Goal: Information Seeking & Learning: Learn about a topic

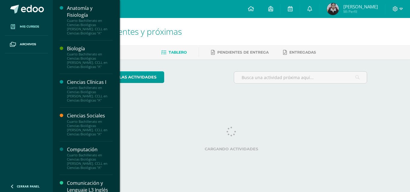
click at [34, 28] on span "Mis cursos" at bounding box center [29, 26] width 19 height 5
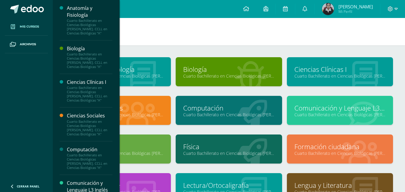
click at [245, 32] on h1 "Mis cursos" at bounding box center [229, 31] width 338 height 27
click at [177, 28] on h1 "Mis cursos" at bounding box center [229, 31] width 338 height 27
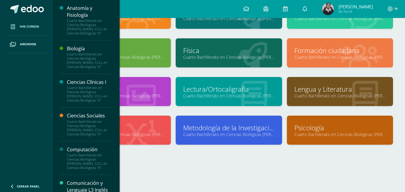
scroll to position [137, 0]
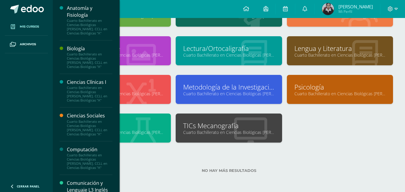
click at [150, 55] on link "Cuarto Bachillerato en Ciencias Biológicas [PERSON_NAME]. CCLL en Ciencias Biol…" at bounding box center [117, 55] width 91 height 6
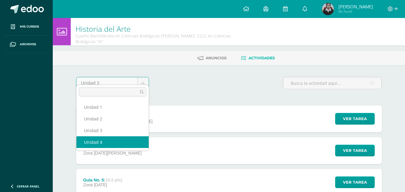
select select "Unidad 4"
